Goal: Use online tool/utility: Utilize a website feature to perform a specific function

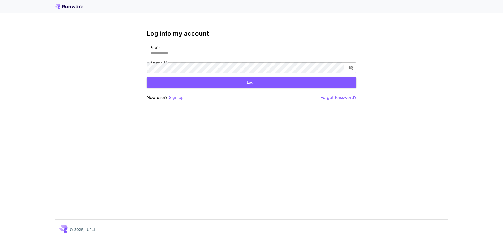
type input "**********"
click at [190, 88] on div "**********" at bounding box center [252, 65] width 210 height 71
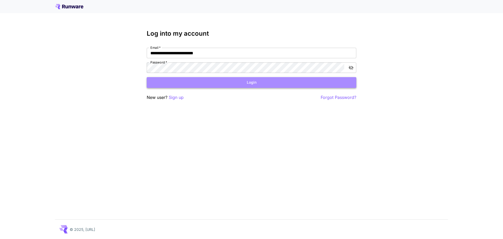
click at [198, 81] on button "Login" at bounding box center [252, 82] width 210 height 11
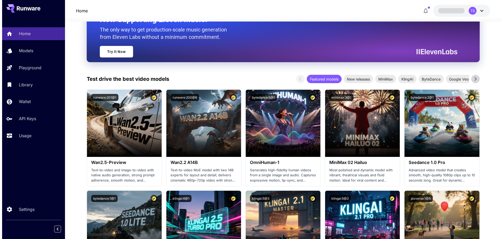
scroll to position [79, 0]
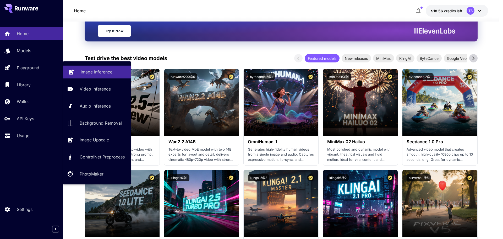
click at [108, 75] on p "Image Inference" at bounding box center [97, 72] width 32 height 6
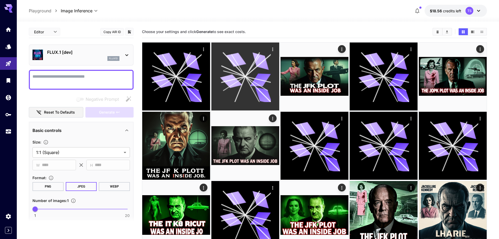
click at [232, 80] on icon at bounding box center [234, 79] width 24 height 6
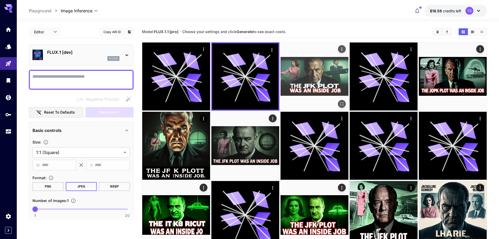
click at [321, 85] on img at bounding box center [315, 76] width 68 height 68
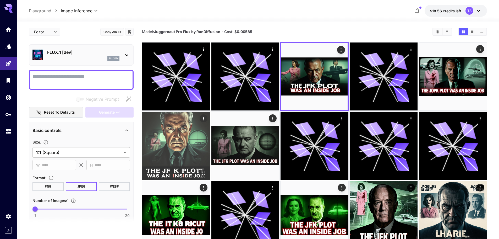
click at [191, 132] on img at bounding box center [176, 146] width 68 height 68
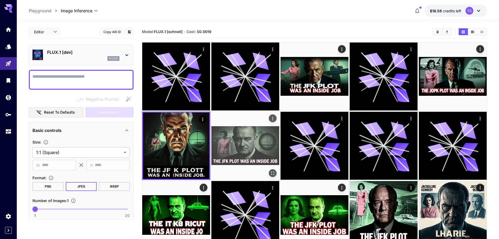
click at [235, 138] on img at bounding box center [245, 146] width 68 height 68
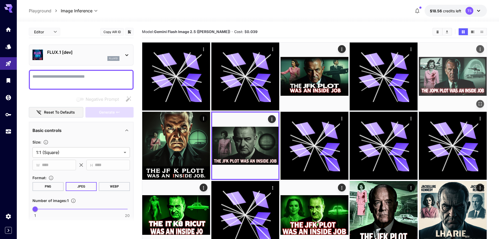
click at [451, 85] on img at bounding box center [453, 76] width 68 height 68
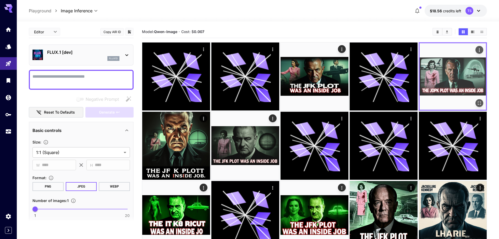
click at [443, 75] on img at bounding box center [453, 76] width 66 height 66
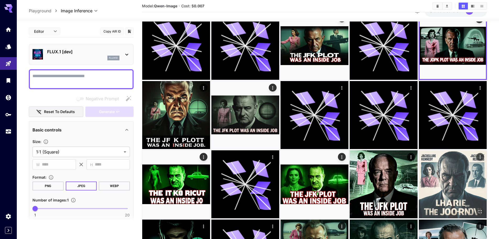
scroll to position [79, 0]
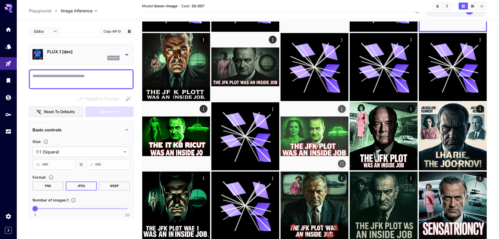
click at [310, 134] on img at bounding box center [315, 136] width 68 height 68
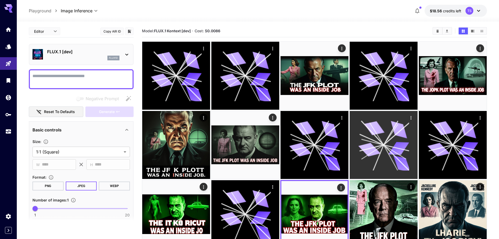
scroll to position [0, 0]
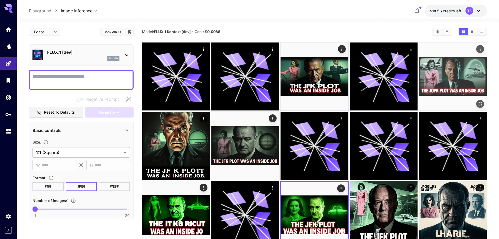
click at [428, 93] on img at bounding box center [453, 76] width 68 height 68
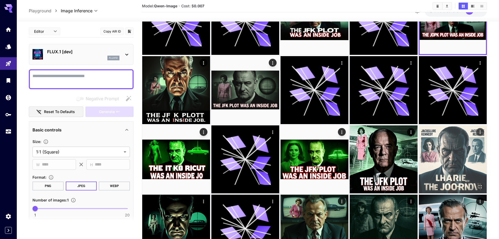
scroll to position [105, 0]
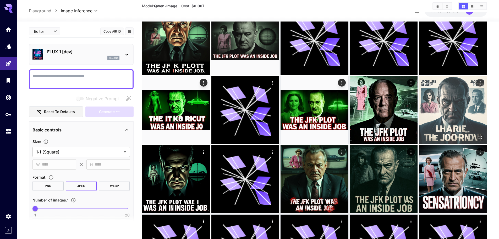
click at [456, 101] on img at bounding box center [453, 110] width 68 height 68
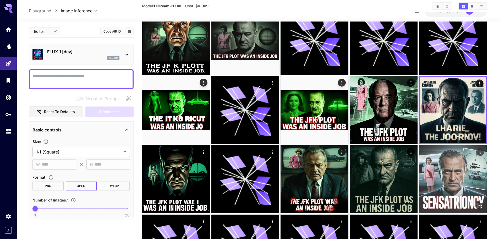
click at [444, 184] on img at bounding box center [453, 179] width 68 height 68
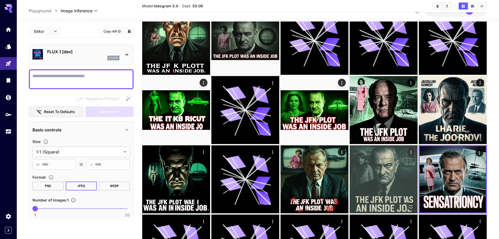
drag, startPoint x: 394, startPoint y: 181, endPoint x: 394, endPoint y: 178, distance: 2.7
click at [394, 181] on img at bounding box center [384, 179] width 68 height 68
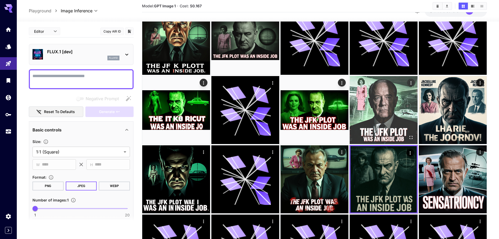
click at [397, 142] on img at bounding box center [384, 110] width 68 height 68
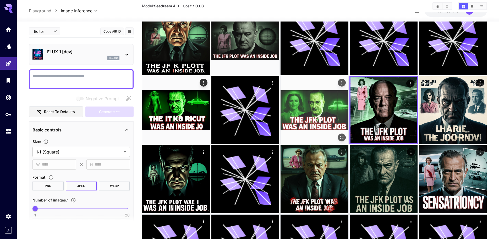
click at [318, 143] on img at bounding box center [315, 110] width 68 height 68
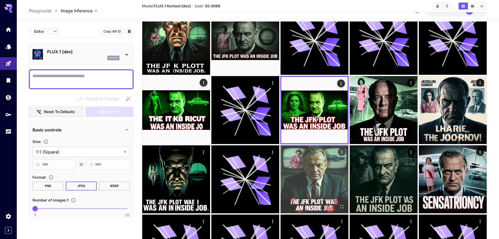
click at [316, 176] on img at bounding box center [315, 179] width 68 height 68
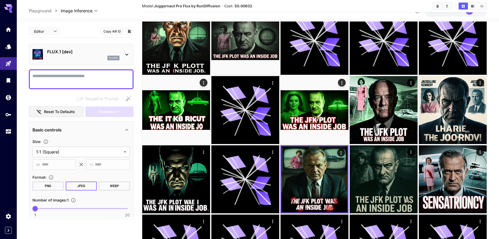
click at [72, 60] on div "FLUX.1 [dev] flux1d" at bounding box center [80, 54] width 97 height 16
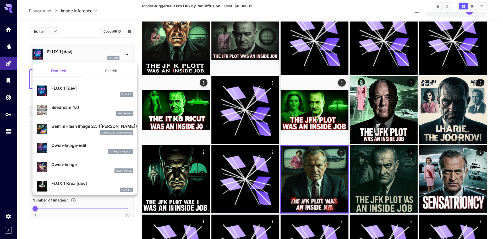
click at [454, 99] on div at bounding box center [251, 119] width 503 height 239
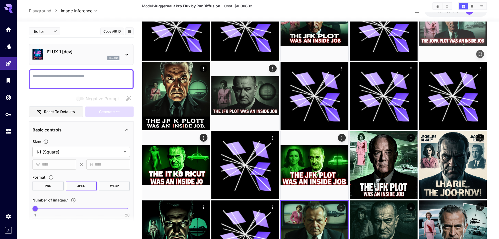
scroll to position [0, 0]
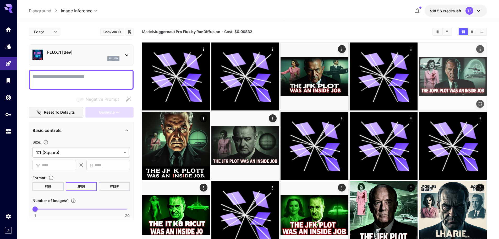
click at [450, 85] on img at bounding box center [453, 76] width 68 height 68
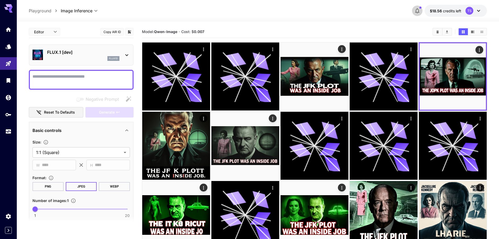
click at [419, 7] on button "button" at bounding box center [417, 11] width 10 height 10
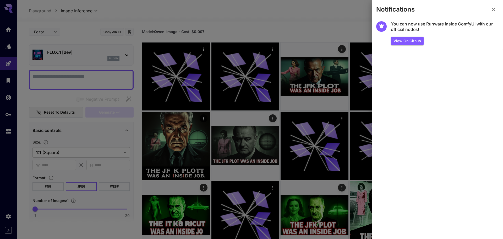
click at [359, 20] on div at bounding box center [251, 119] width 503 height 239
